Goal: Task Accomplishment & Management: Complete application form

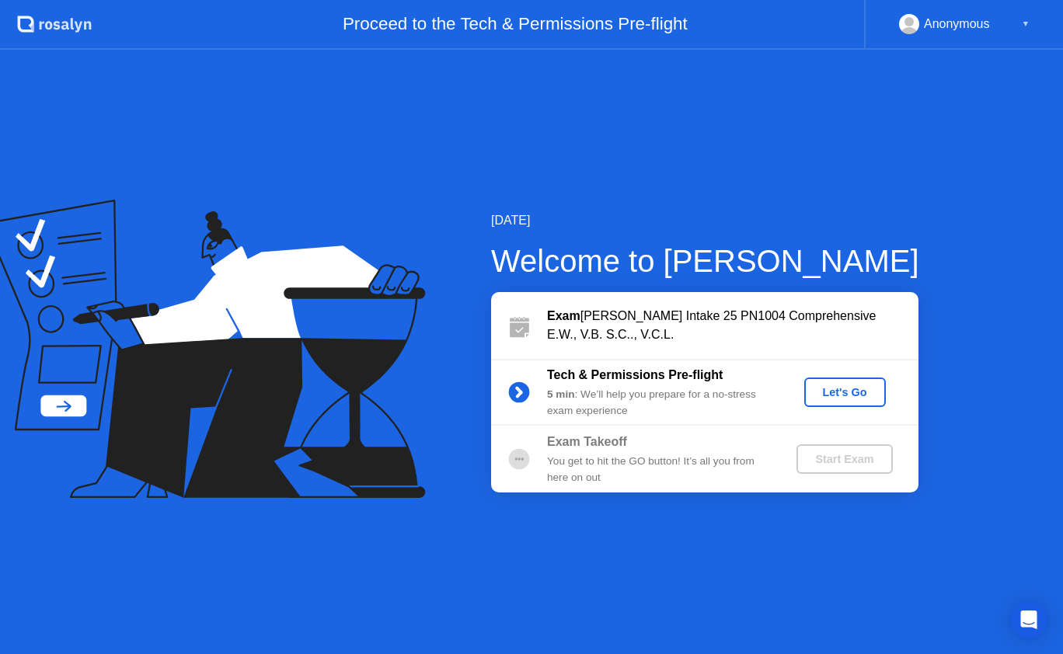
click at [832, 395] on div "Let's Go" at bounding box center [844, 392] width 69 height 12
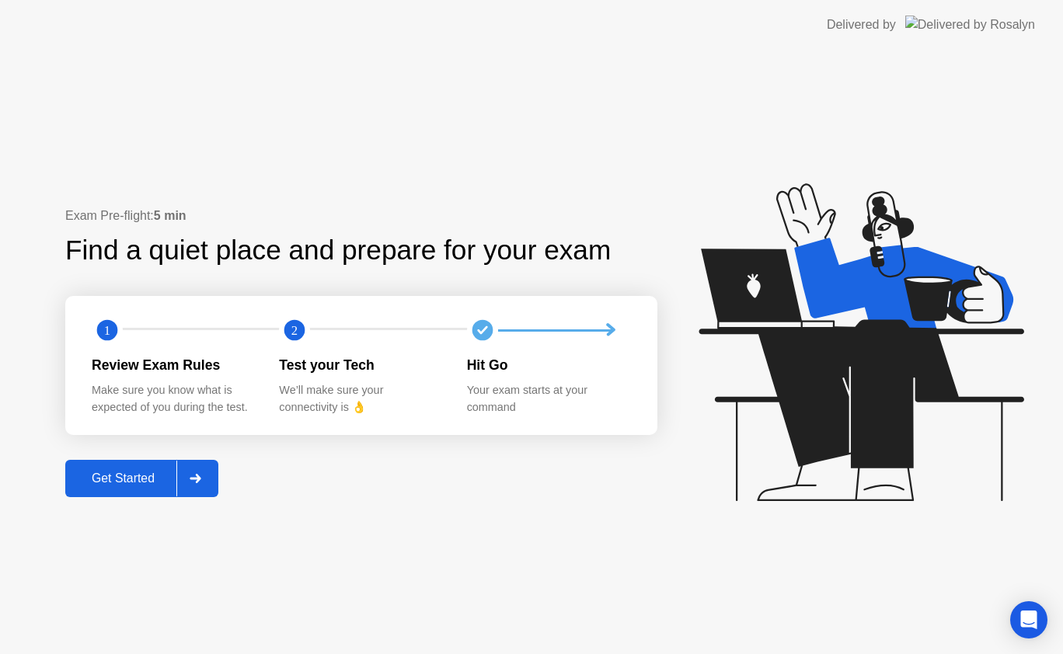
drag, startPoint x: 63, startPoint y: 475, endPoint x: 76, endPoint y: 477, distance: 13.4
click at [76, 477] on div "Exam Pre-flight: 5 min Find a quiet place and prepare for your exam 1 2 Review …" at bounding box center [531, 352] width 1063 height 605
click at [76, 477] on div "Get Started" at bounding box center [123, 479] width 106 height 14
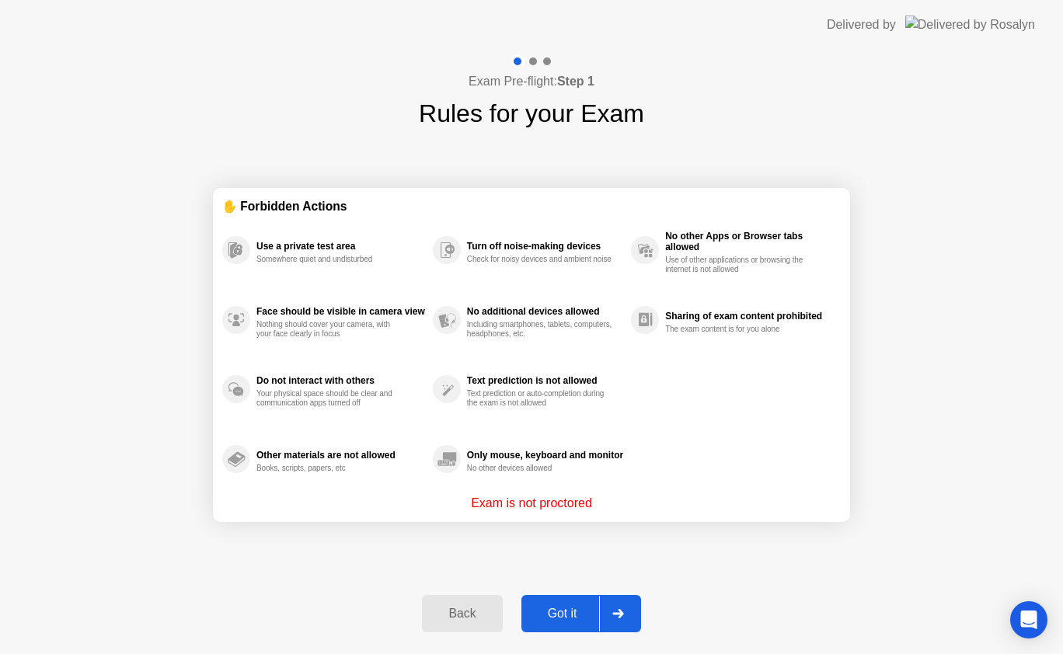
click at [568, 621] on div "Got it" at bounding box center [562, 614] width 73 height 14
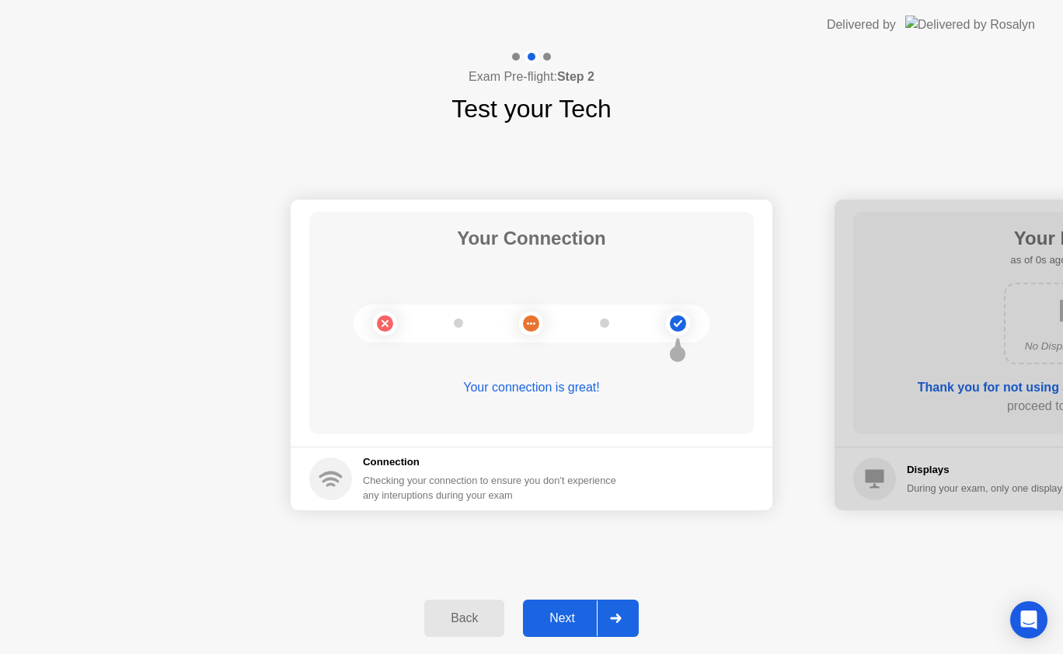
click at [568, 622] on div "Next" at bounding box center [562, 619] width 69 height 14
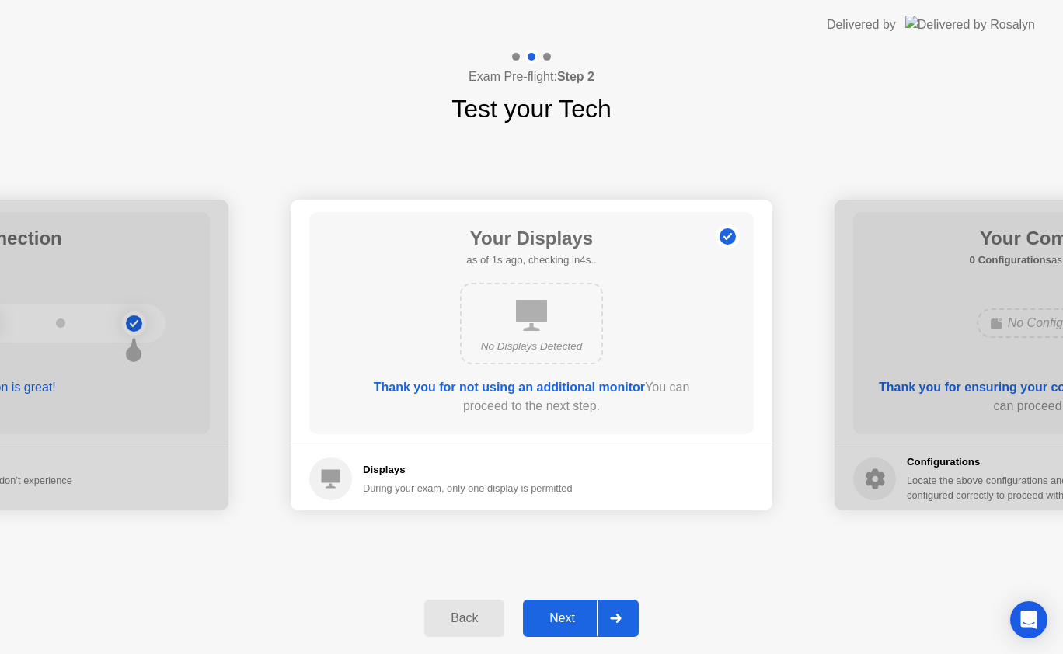
click at [568, 622] on div "Next" at bounding box center [562, 619] width 69 height 14
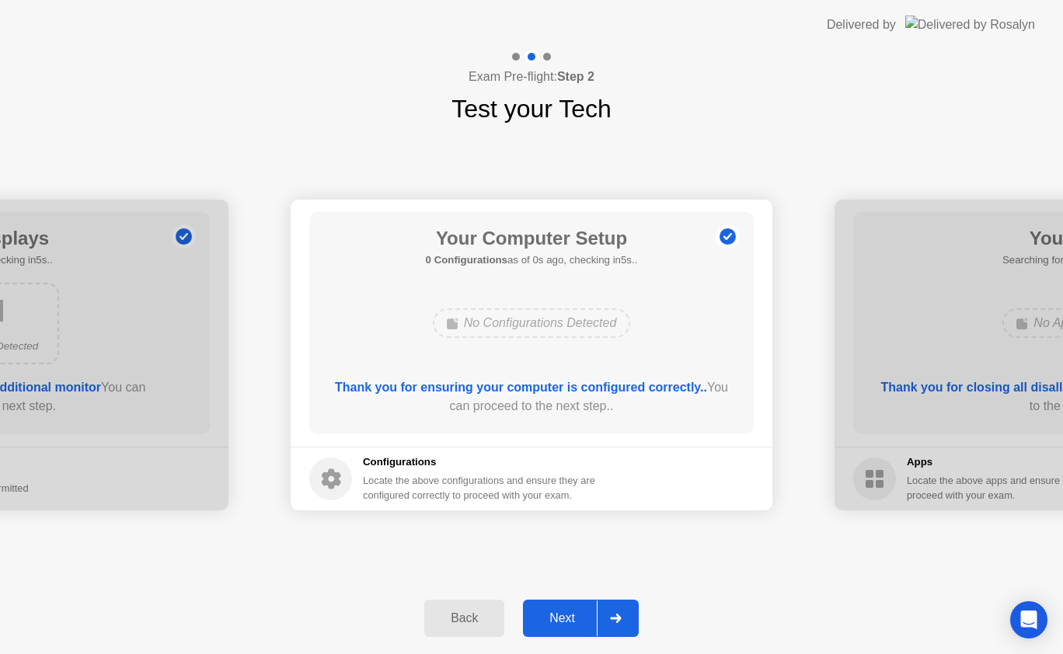
click at [568, 622] on div "Next" at bounding box center [562, 619] width 69 height 14
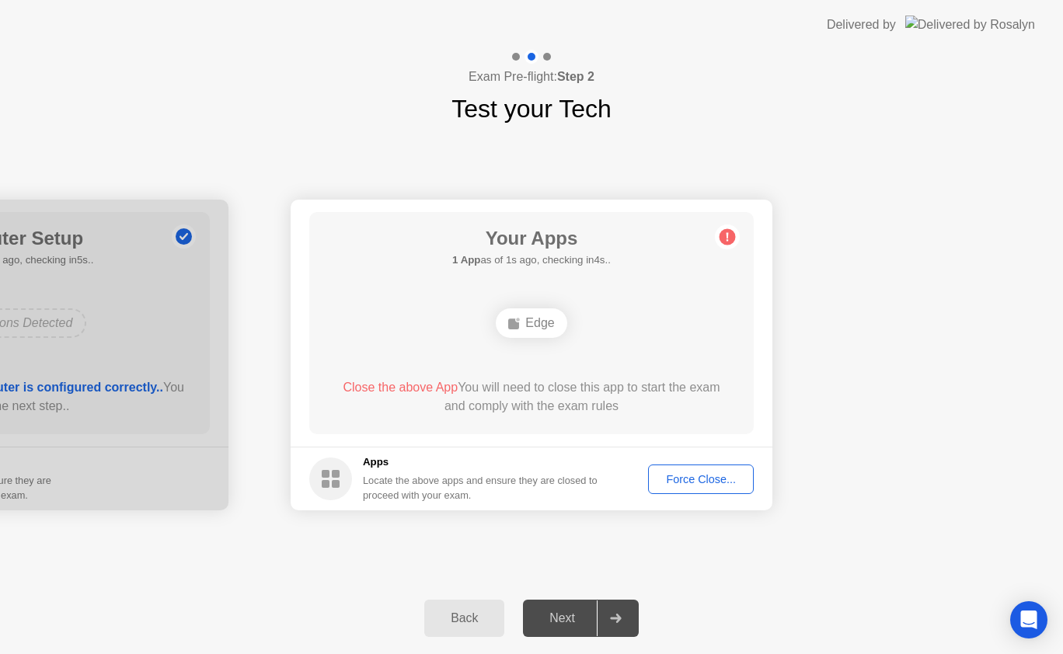
click at [719, 468] on button "Force Close..." at bounding box center [701, 480] width 106 height 30
click at [722, 474] on div "Force Close..." at bounding box center [700, 479] width 95 height 12
click at [706, 470] on button "Force Close..." at bounding box center [701, 480] width 106 height 30
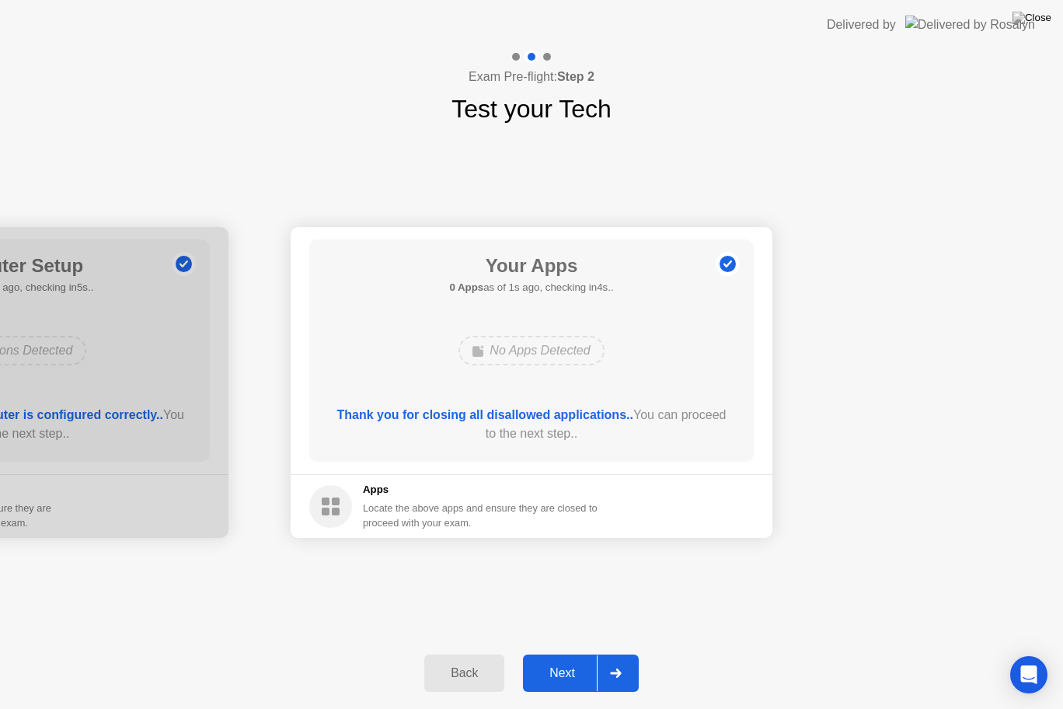
click at [563, 653] on div "Next" at bounding box center [562, 673] width 69 height 14
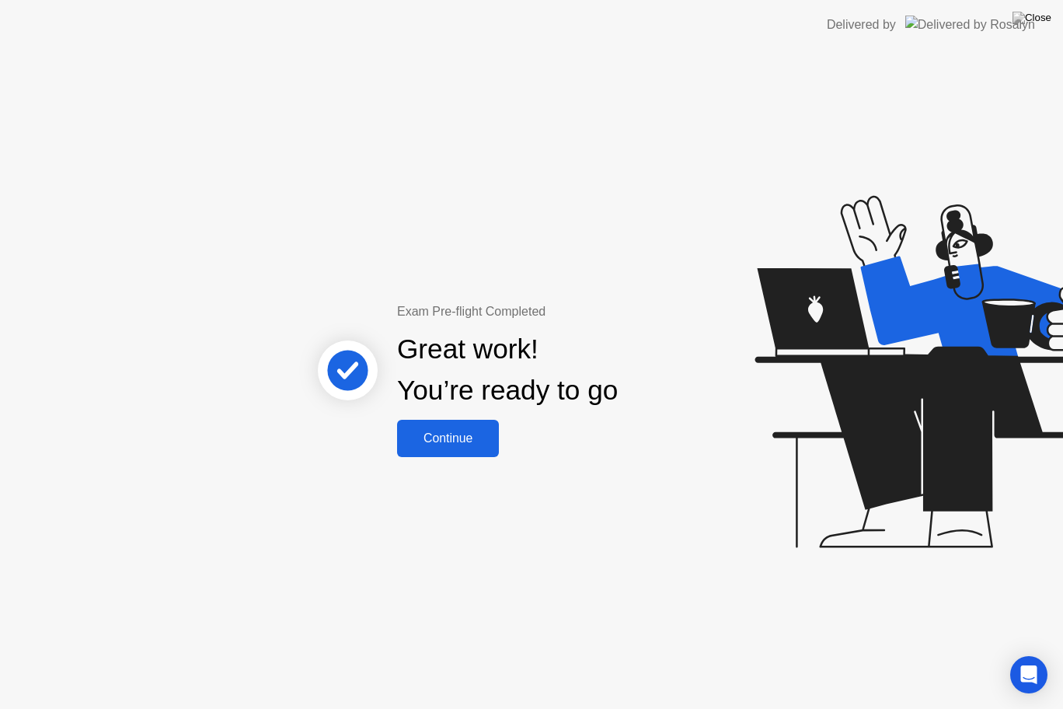
click at [455, 443] on div "Continue" at bounding box center [448, 438] width 92 height 14
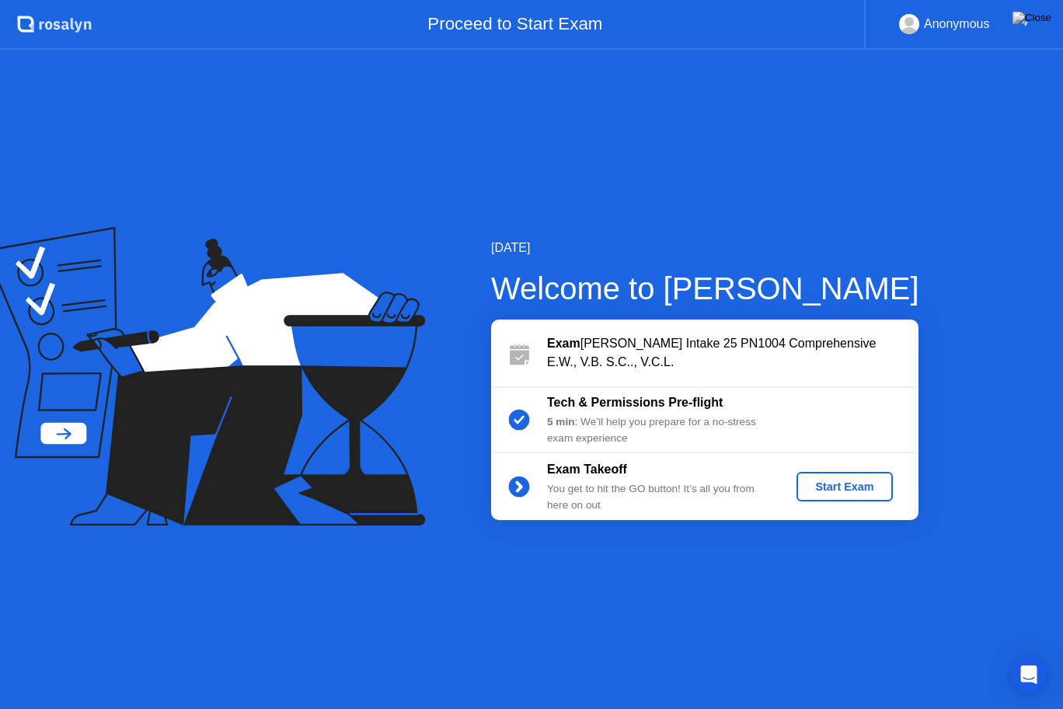
click at [837, 497] on button "Start Exam" at bounding box center [844, 487] width 96 height 30
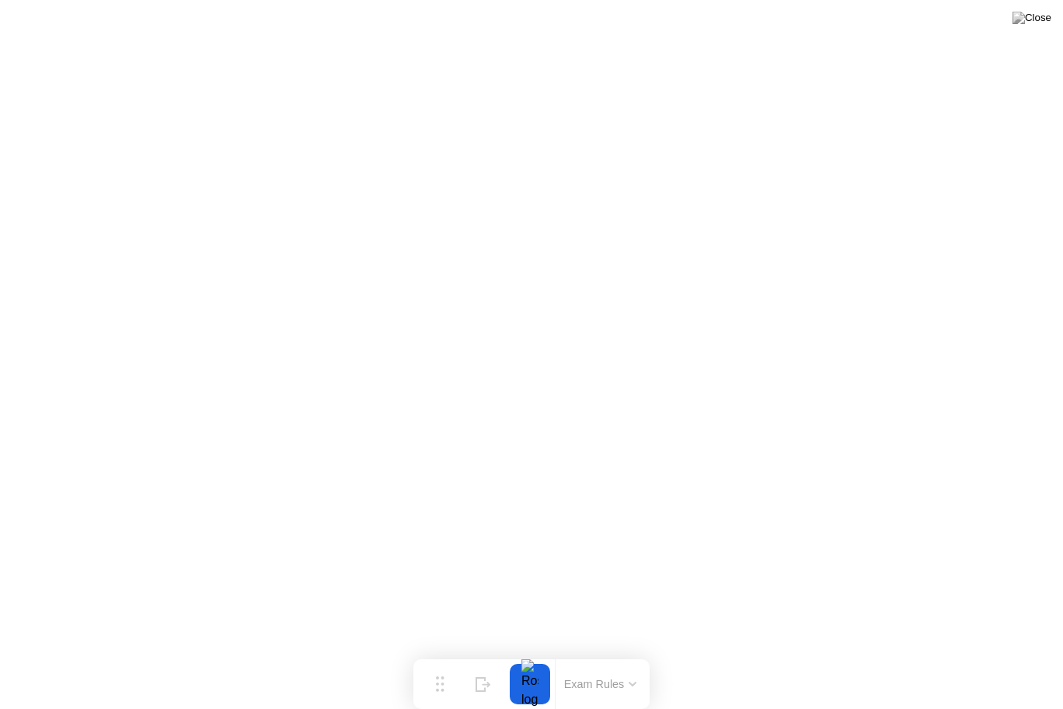
click at [522, 653] on div at bounding box center [530, 684] width 33 height 40
click at [487, 653] on div "Hide" at bounding box center [483, 696] width 17 height 9
click at [1044, 19] on img at bounding box center [1031, 18] width 39 height 12
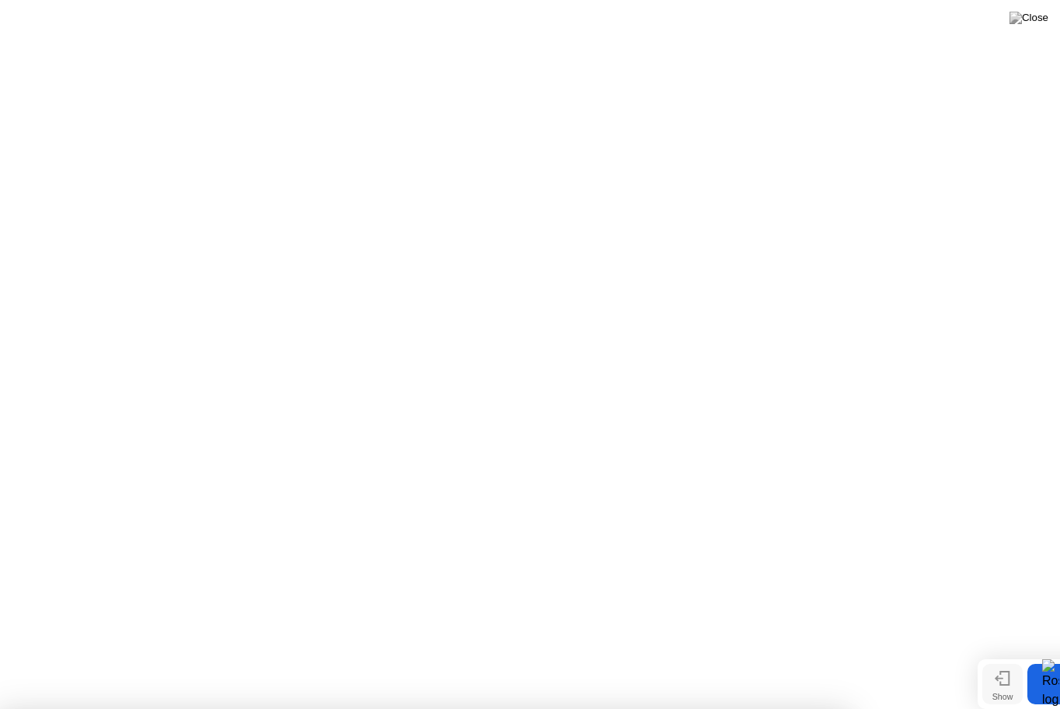
click at [1038, 653] on div at bounding box center [1050, 684] width 33 height 40
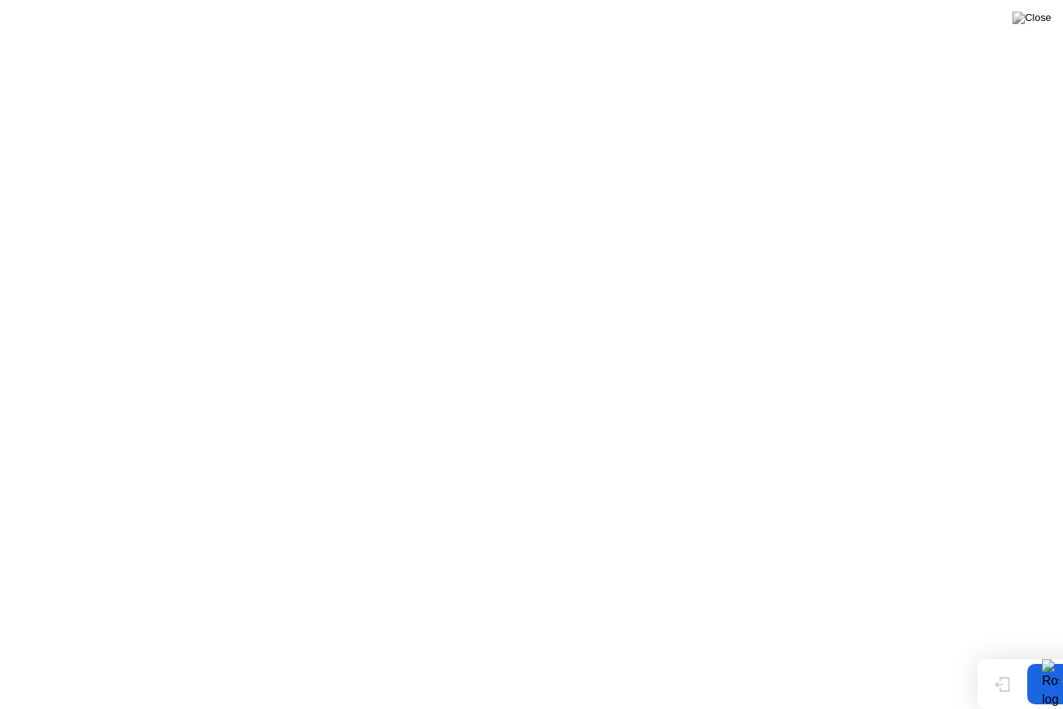
click at [1030, 28] on button at bounding box center [1032, 18] width 47 height 20
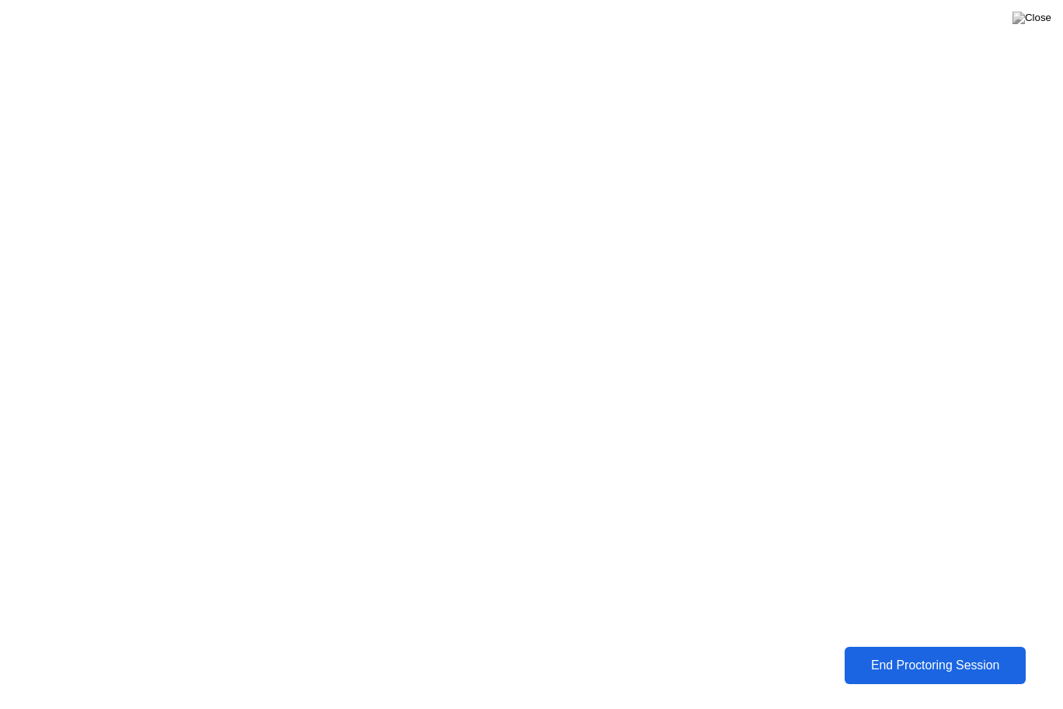
click at [902, 653] on button "End Proctoring Session" at bounding box center [934, 665] width 193 height 40
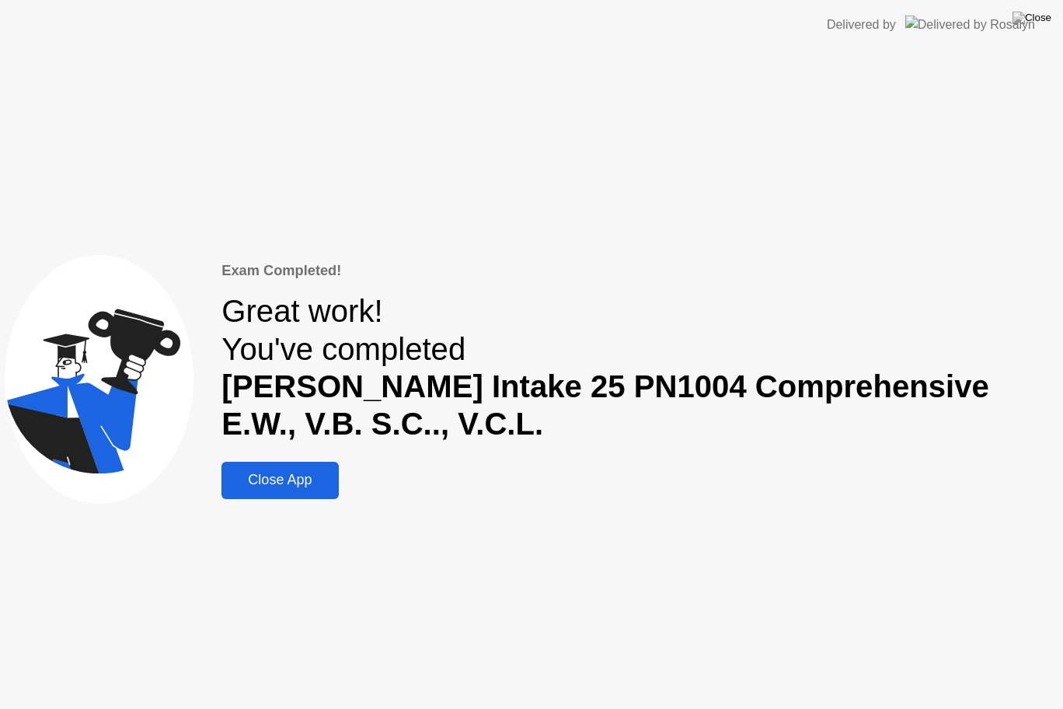
click at [338, 483] on button "Close App" at bounding box center [279, 480] width 117 height 37
